Goal: Information Seeking & Learning: Find specific fact

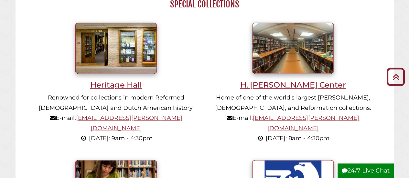
scroll to position [452, 0]
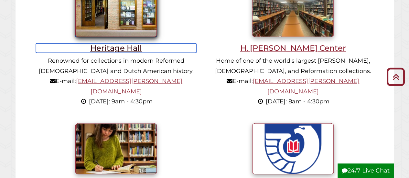
click at [109, 50] on h3 "Heritage Hall" at bounding box center [116, 47] width 160 height 9
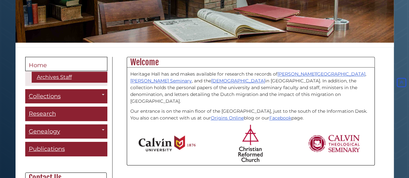
scroll to position [112, 0]
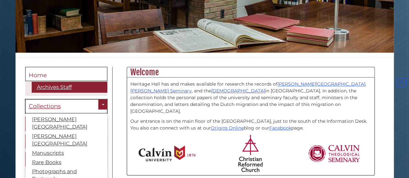
click at [52, 105] on span "Collections" at bounding box center [45, 106] width 32 height 7
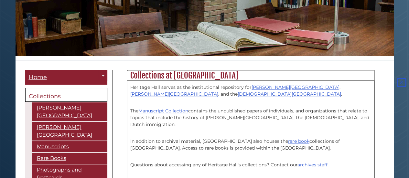
scroll to position [108, 0]
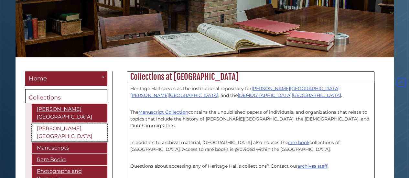
click at [63, 123] on link "[PERSON_NAME][GEOGRAPHIC_DATA]" at bounding box center [70, 132] width 76 height 19
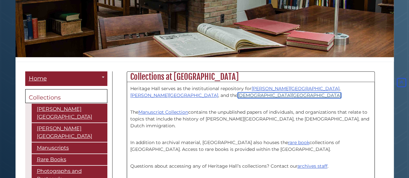
click at [237, 97] on link "[DEMOGRAPHIC_DATA][GEOGRAPHIC_DATA]" at bounding box center [288, 95] width 103 height 6
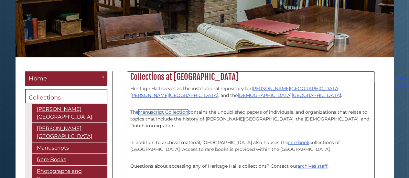
click at [173, 113] on link "Manuscript Collection" at bounding box center [163, 112] width 50 height 6
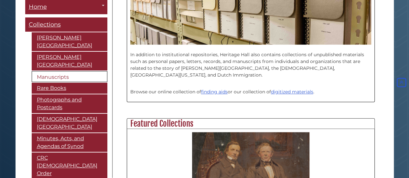
scroll to position [194, 0]
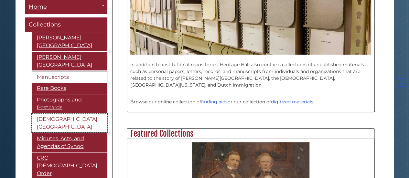
click at [63, 115] on link "[DEMOGRAPHIC_DATA][GEOGRAPHIC_DATA]" at bounding box center [70, 123] width 76 height 19
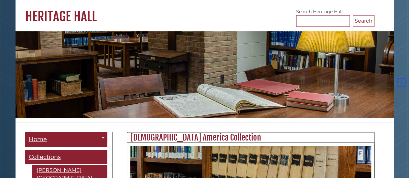
scroll to position [32, 0]
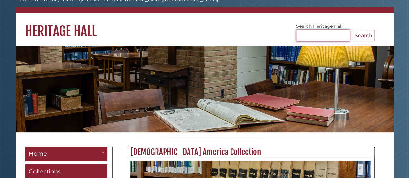
click at [298, 34] on input "Search [GEOGRAPHIC_DATA]" at bounding box center [323, 36] width 54 height 12
type input "**********"
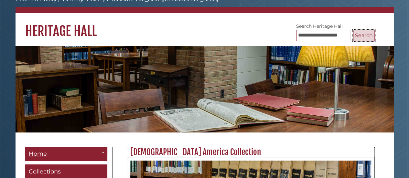
scroll to position [0, 0]
click at [360, 34] on button "Search" at bounding box center [364, 36] width 22 height 12
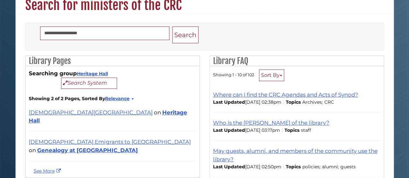
scroll to position [65, 0]
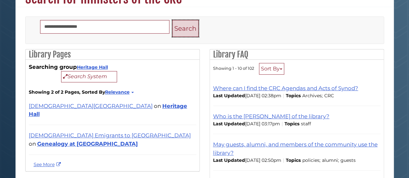
click at [182, 29] on button "Search" at bounding box center [185, 28] width 26 height 17
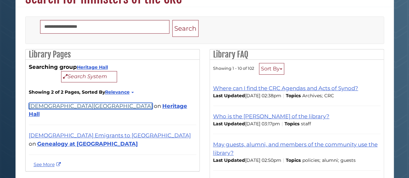
click at [93, 105] on link "[DEMOGRAPHIC_DATA][GEOGRAPHIC_DATA]" at bounding box center [91, 106] width 124 height 6
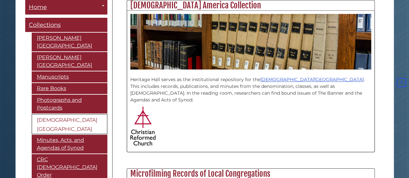
scroll to position [194, 0]
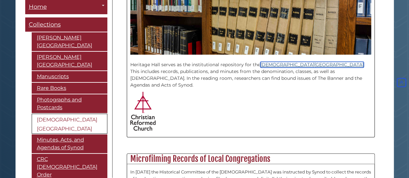
click at [284, 65] on link "Christian Reformed Church of North America" at bounding box center [311, 65] width 103 height 6
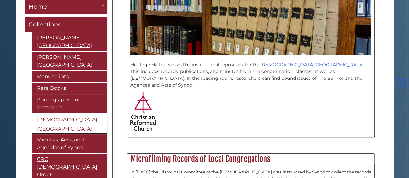
click at [62, 118] on link "[DEMOGRAPHIC_DATA][GEOGRAPHIC_DATA]" at bounding box center [70, 124] width 76 height 20
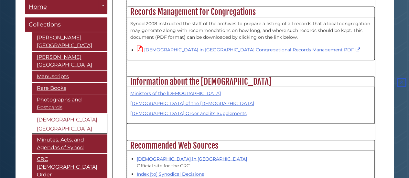
scroll to position [485, 0]
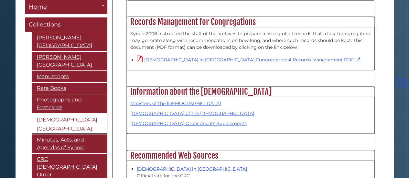
click at [175, 63] on div "Records Management for Congregations Synod 2008 instructed the staff of the arc…" at bounding box center [251, 46] width 248 height 60
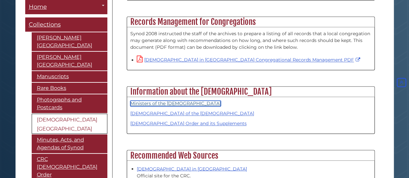
click at [170, 100] on link "Ministers of the Christian Reformed Church" at bounding box center [175, 103] width 90 height 6
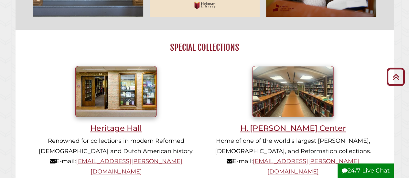
scroll to position [388, 0]
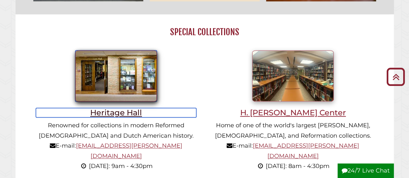
click at [101, 114] on h3 "Heritage Hall" at bounding box center [116, 112] width 160 height 9
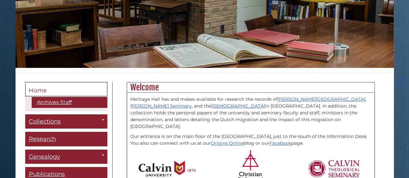
scroll to position [129, 0]
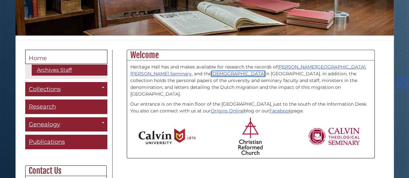
click at [211, 73] on link "[DEMOGRAPHIC_DATA]" at bounding box center [238, 74] width 54 height 6
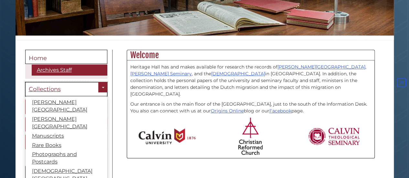
click at [44, 89] on span "Collections" at bounding box center [45, 89] width 32 height 7
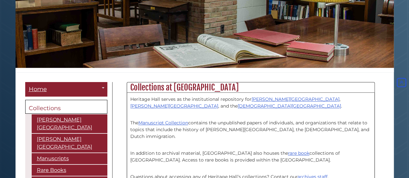
scroll to position [129, 0]
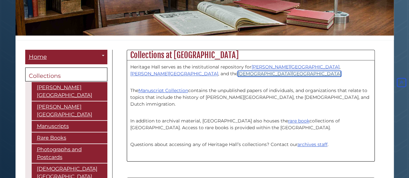
click at [237, 73] on link "[DEMOGRAPHIC_DATA][GEOGRAPHIC_DATA]" at bounding box center [288, 74] width 103 height 6
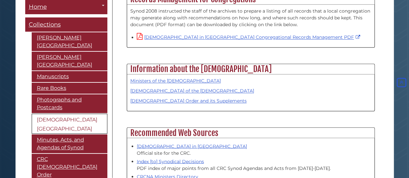
scroll to position [517, 0]
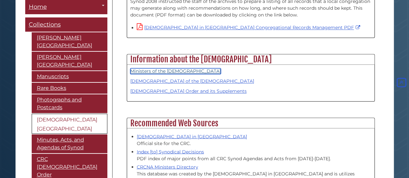
click at [174, 68] on link "Ministers of the [DEMOGRAPHIC_DATA]" at bounding box center [175, 71] width 90 height 6
